Goal: Task Accomplishment & Management: Manage account settings

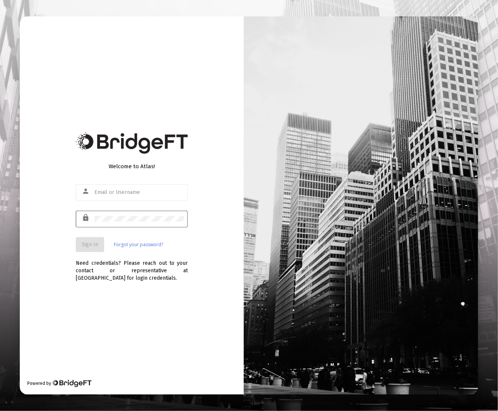
type input "[EMAIL_ADDRESS][DOMAIN_NAME]"
click at [74, 247] on div "Welcome to Atlas! person [EMAIL_ADDRESS][DOMAIN_NAME] lock Sign In Forgot your …" at bounding box center [132, 205] width 224 height 378
click at [84, 247] on span "Sign In" at bounding box center [90, 245] width 16 height 6
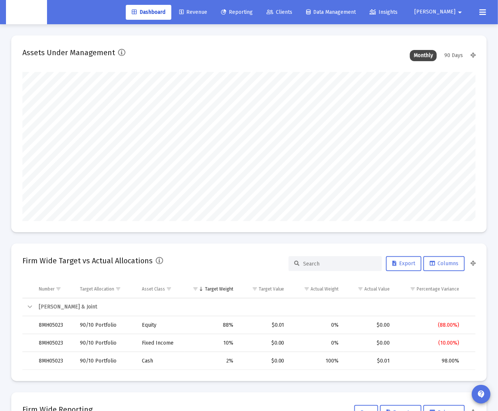
scroll to position [149, 243]
type input "[DATE]"
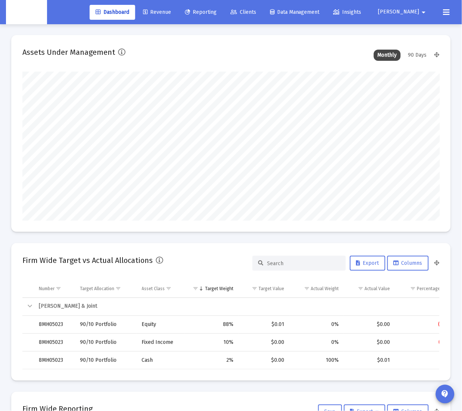
scroll to position [1, 0]
click at [422, 12] on mat-icon "arrow_drop_down" at bounding box center [423, 12] width 9 height 15
click at [420, 29] on span "Settings" at bounding box center [417, 32] width 22 height 18
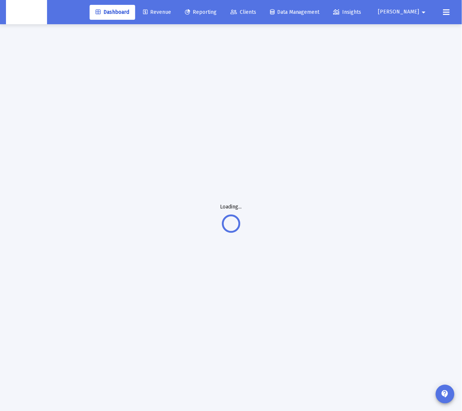
scroll to position [10, 0]
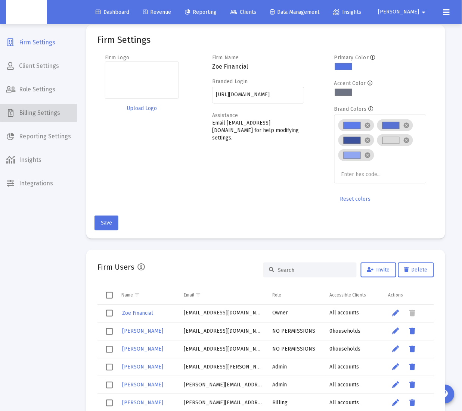
click at [47, 108] on span "Billing Settings" at bounding box center [38, 113] width 77 height 18
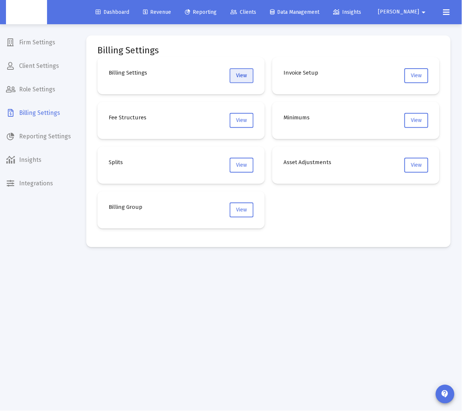
click at [240, 76] on span "View" at bounding box center [241, 75] width 11 height 6
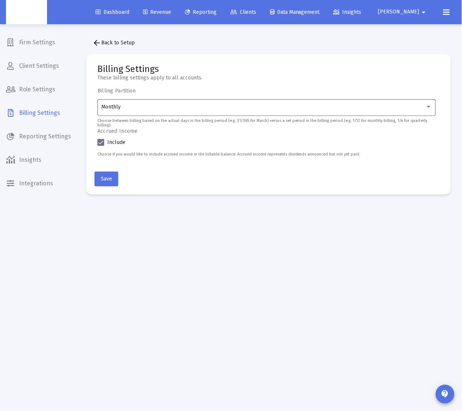
click at [194, 112] on div "Monthly" at bounding box center [267, 107] width 330 height 18
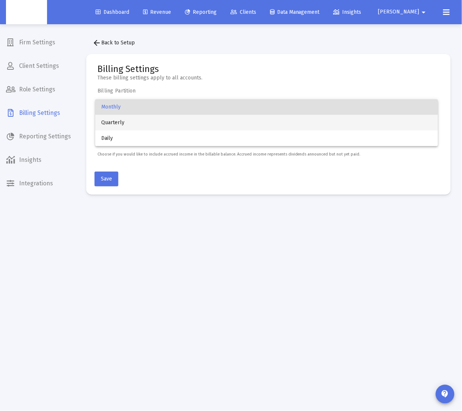
click at [162, 126] on span "Quarterly" at bounding box center [266, 123] width 331 height 16
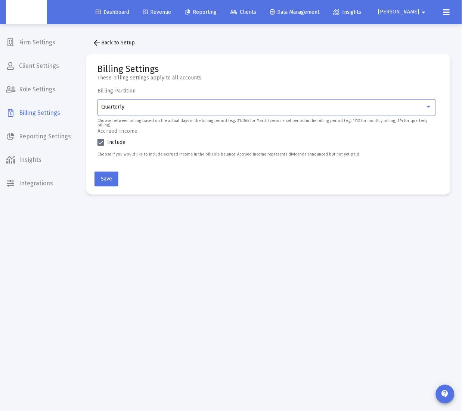
click at [166, 180] on mat-card-actions "Save" at bounding box center [268, 178] width 348 height 18
click at [109, 179] on span "Save" at bounding box center [106, 179] width 11 height 6
click at [113, 182] on button "Save" at bounding box center [106, 179] width 24 height 15
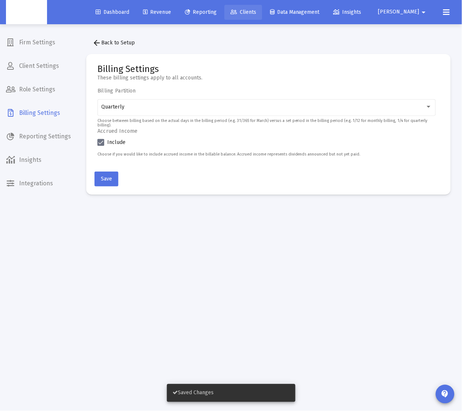
click at [262, 15] on link "Clients" at bounding box center [243, 12] width 38 height 15
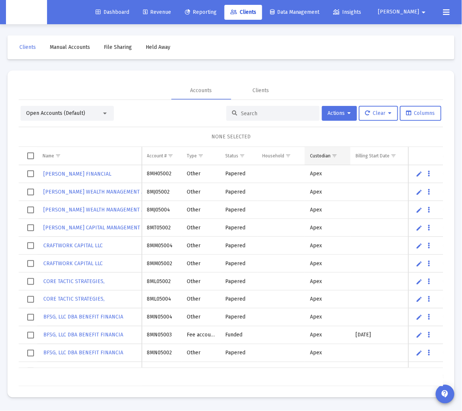
click at [335, 155] on span "Show filter options for column 'Custodian'" at bounding box center [334, 156] width 6 height 6
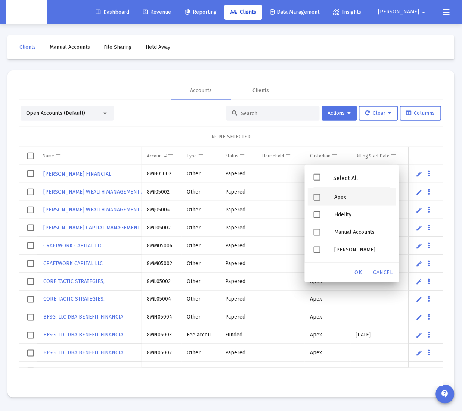
click at [344, 191] on div "Apex" at bounding box center [361, 197] width 67 height 18
click at [357, 269] on span "OK" at bounding box center [358, 272] width 7 height 6
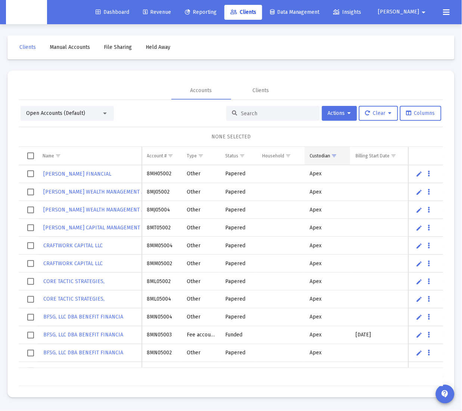
click at [334, 158] on span "Show filter options for column 'Custodian'" at bounding box center [334, 156] width 6 height 6
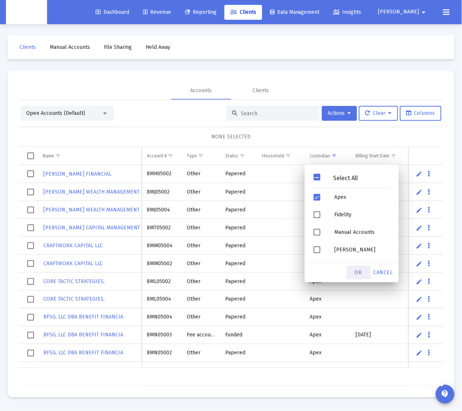
click at [359, 273] on span "OK" at bounding box center [358, 272] width 7 height 6
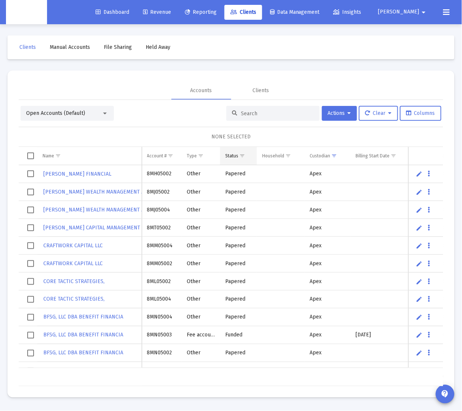
click at [243, 157] on span "Show filter options for column 'Status'" at bounding box center [242, 156] width 6 height 6
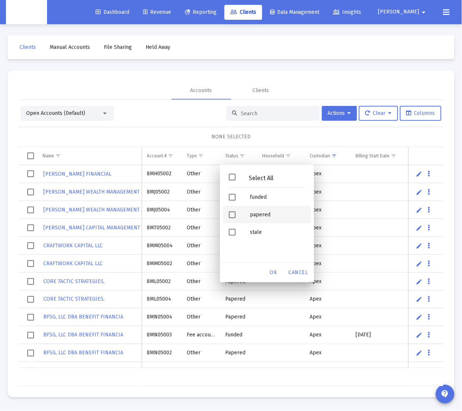
click at [232, 213] on span "Filter options" at bounding box center [232, 215] width 7 height 7
click at [270, 271] on span "OK" at bounding box center [273, 272] width 7 height 6
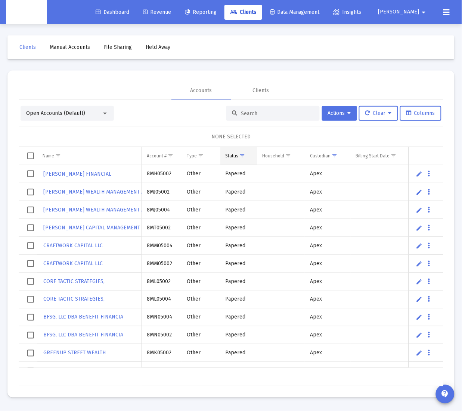
click at [244, 154] on span "Show filter options for column 'Status'" at bounding box center [243, 156] width 6 height 6
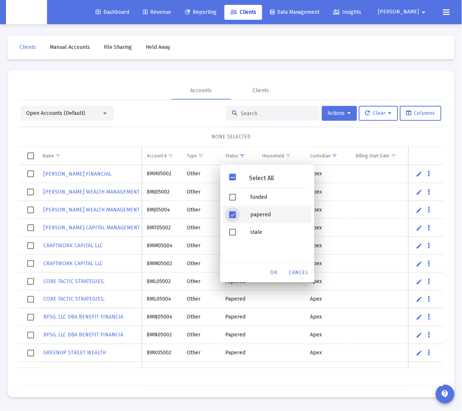
click at [238, 216] on div "Filter options" at bounding box center [233, 215] width 21 height 18
click at [241, 200] on div "Filter options" at bounding box center [233, 197] width 21 height 18
click at [271, 271] on span "OK" at bounding box center [273, 272] width 7 height 6
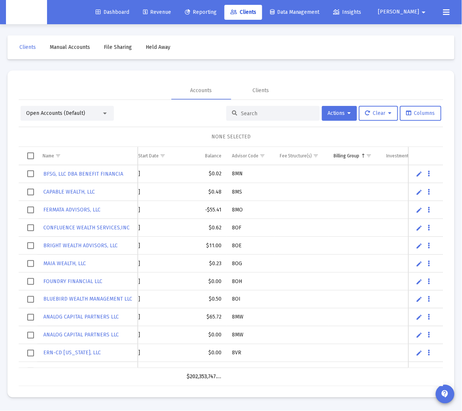
scroll to position [0, 262]
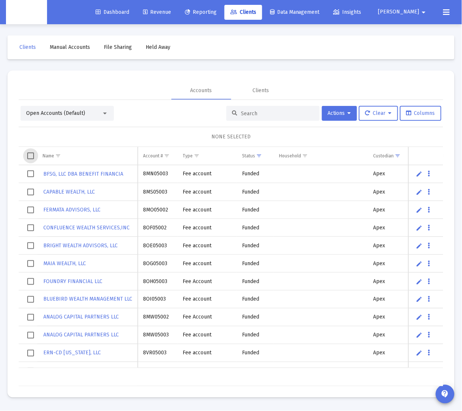
click at [31, 155] on span "Select all" at bounding box center [30, 156] width 7 height 7
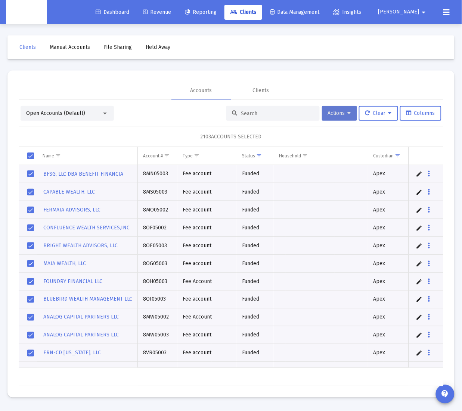
click at [354, 115] on button "Actions" at bounding box center [339, 113] width 35 height 15
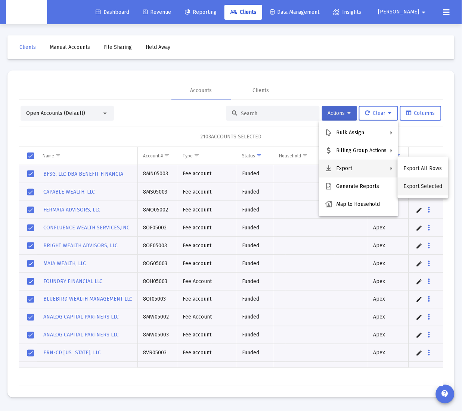
click at [411, 188] on button "Export Selected" at bounding box center [423, 187] width 51 height 18
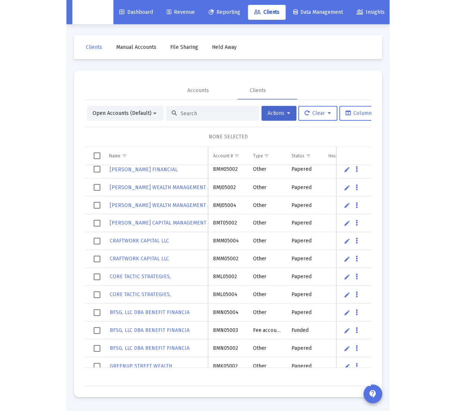
scroll to position [4, 0]
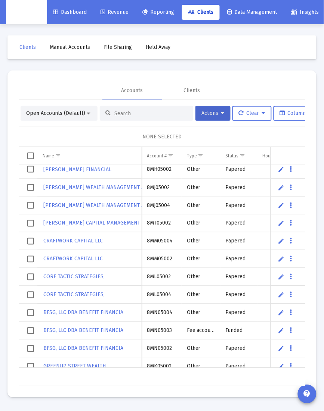
click at [140, 115] on input at bounding box center [150, 113] width 73 height 6
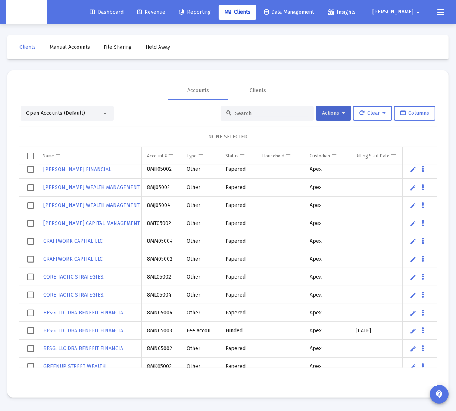
paste input "4PN05054"
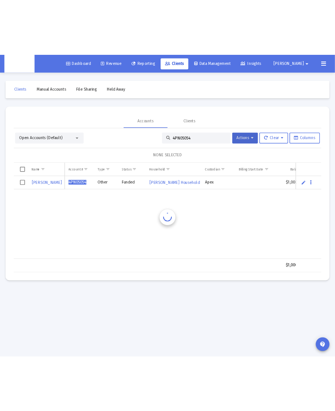
scroll to position [0, 0]
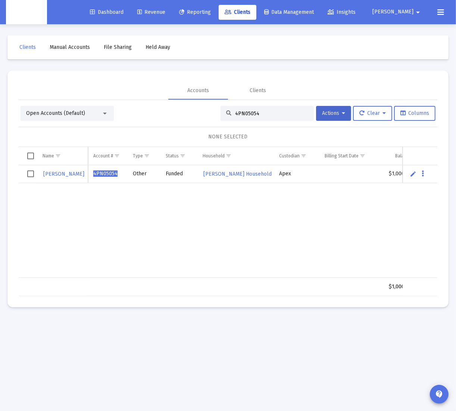
type input "4PN05054"
click at [29, 173] on span "Select row" at bounding box center [30, 174] width 7 height 7
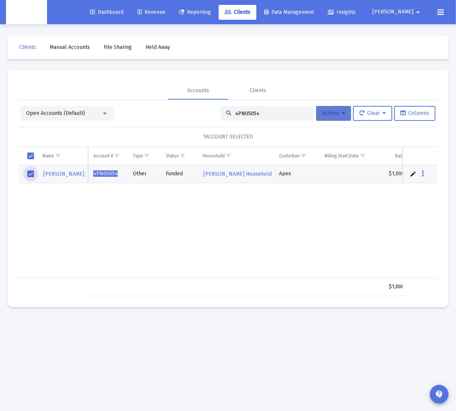
click at [343, 116] on icon at bounding box center [343, 113] width 3 height 5
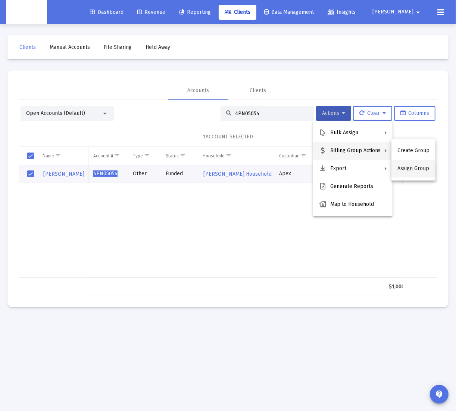
click at [414, 171] on button "Assign Group" at bounding box center [414, 169] width 44 height 18
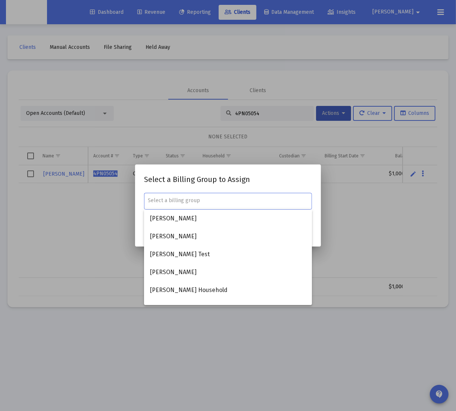
paste input "[PERSON_NAME] Household"
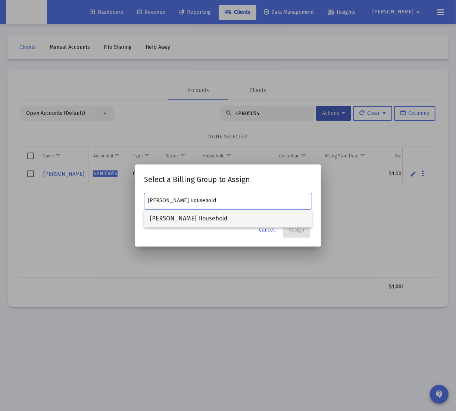
type input "[PERSON_NAME] Household"
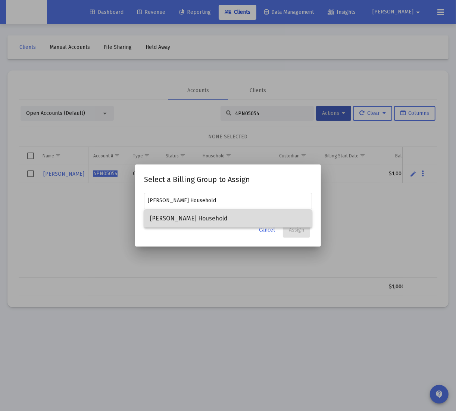
click at [225, 221] on span "[PERSON_NAME] Household" at bounding box center [228, 219] width 156 height 18
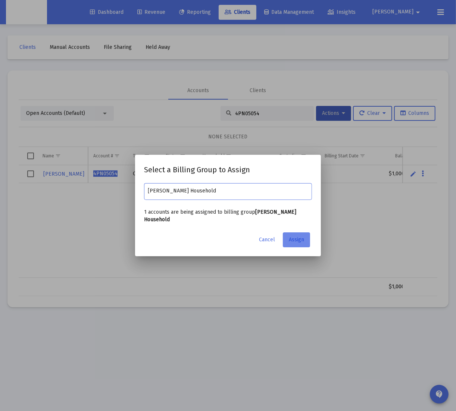
click at [299, 240] on span "Assign" at bounding box center [296, 240] width 15 height 6
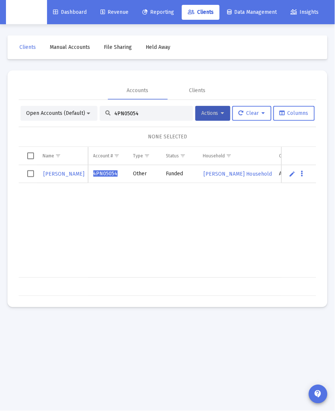
click at [125, 112] on input "4PN05054" at bounding box center [150, 113] width 73 height 6
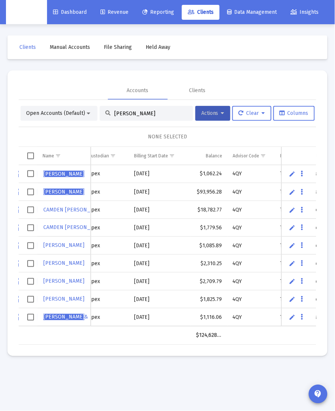
scroll to position [0, 232]
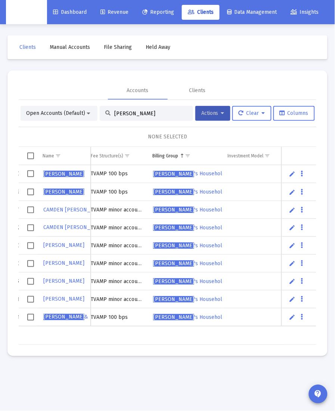
type input "[PERSON_NAME]"
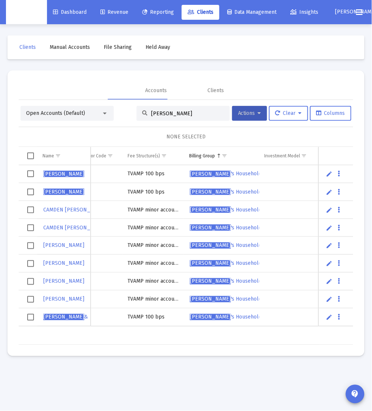
scroll to position [0, 357]
